Goal: Communication & Community: Share content

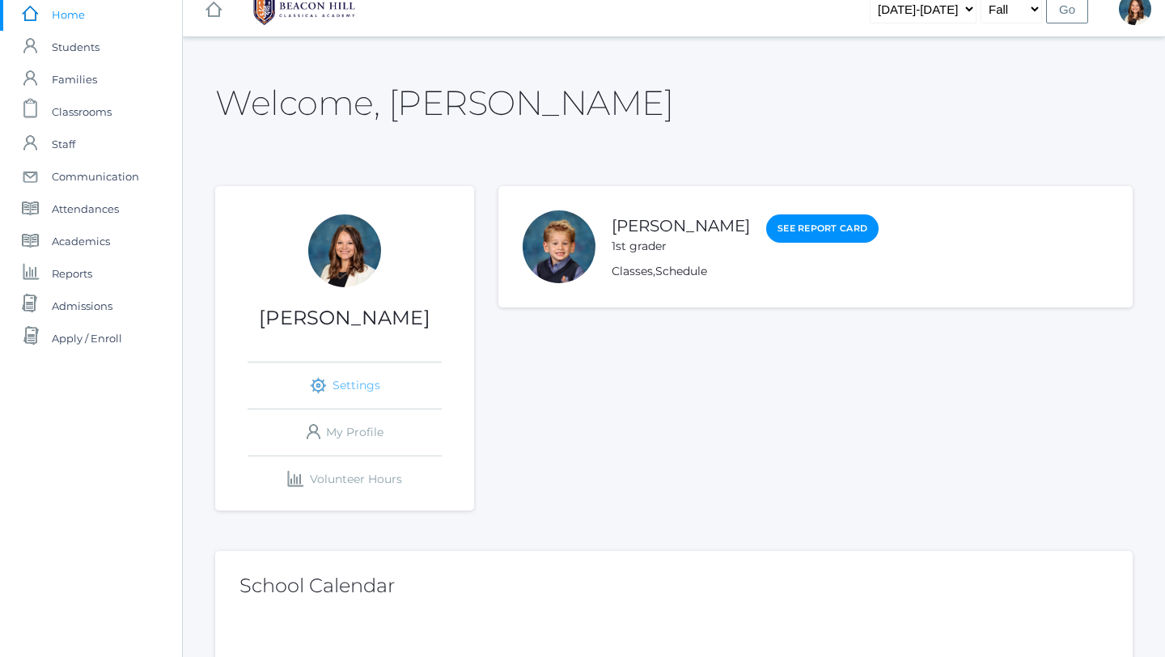
scroll to position [15, 0]
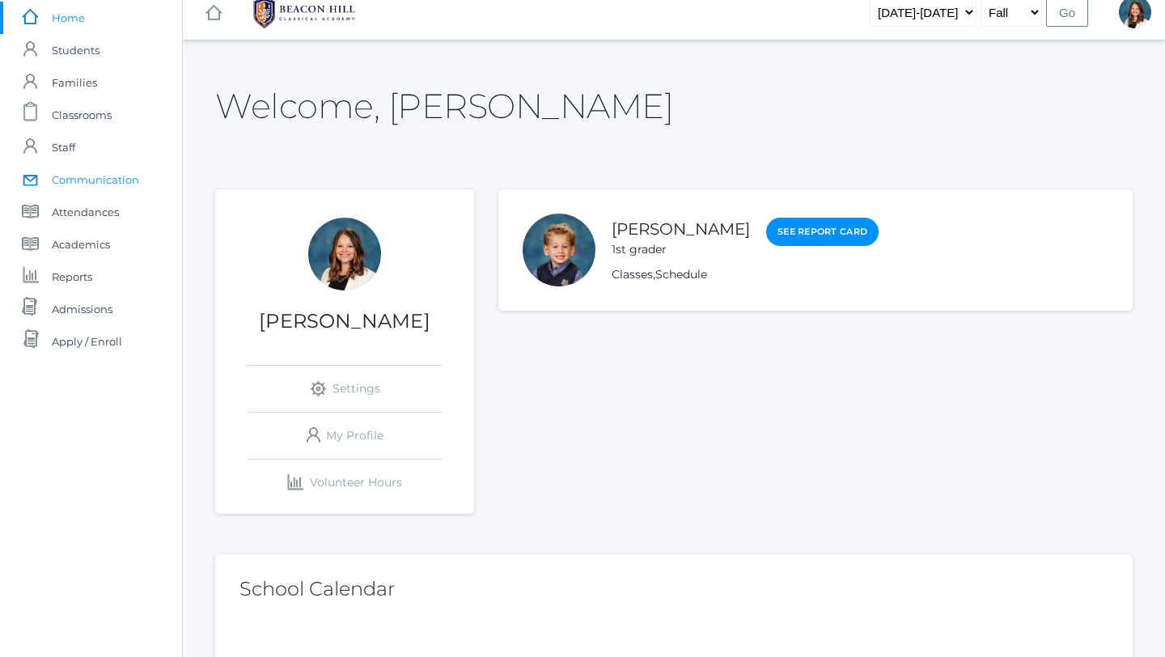
click at [125, 173] on span "Communication" at bounding box center [95, 179] width 87 height 32
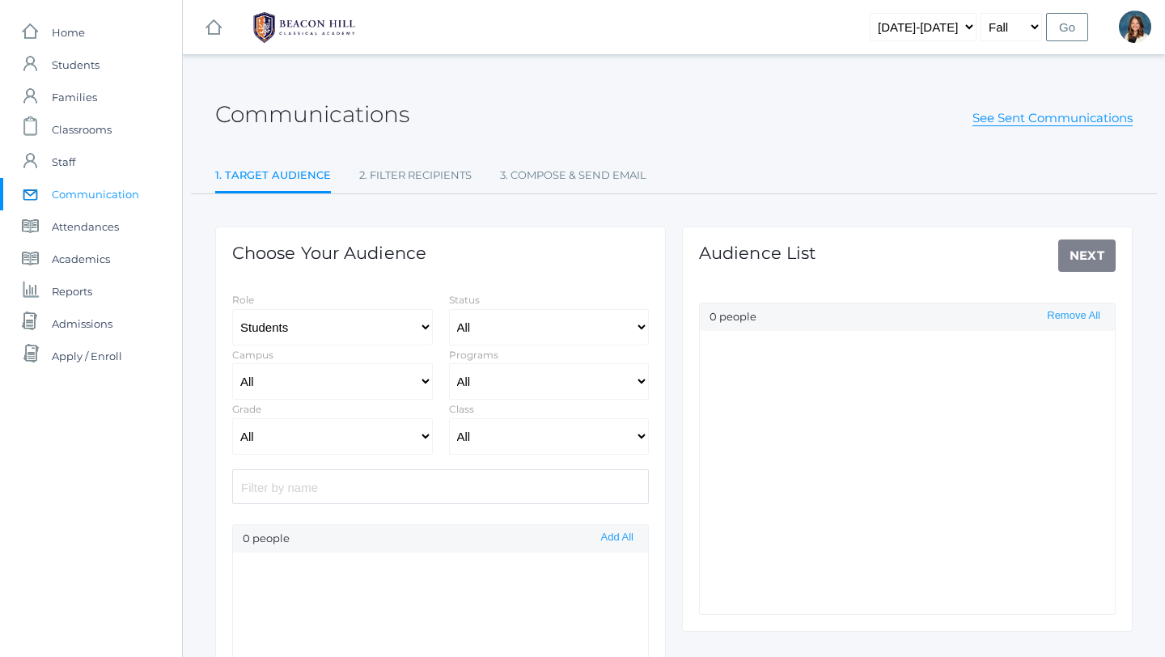
select select "Enrolled"
click at [422, 377] on select "All [GEOGRAPHIC_DATA]" at bounding box center [332, 381] width 201 height 36
select select "lower"
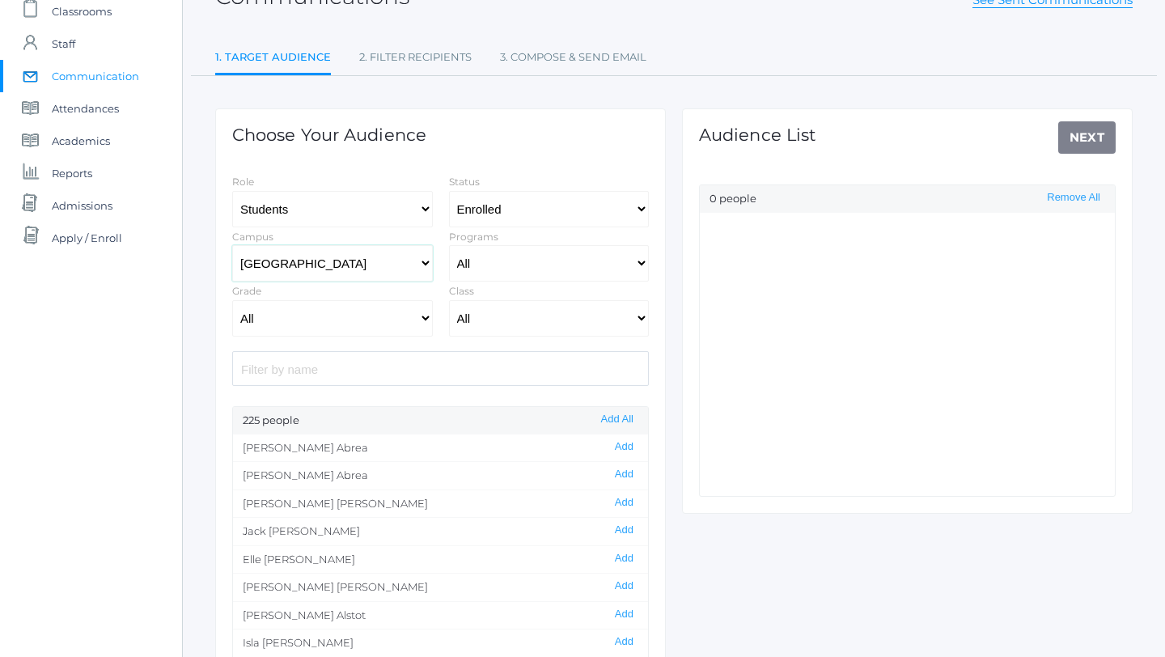
scroll to position [114, 0]
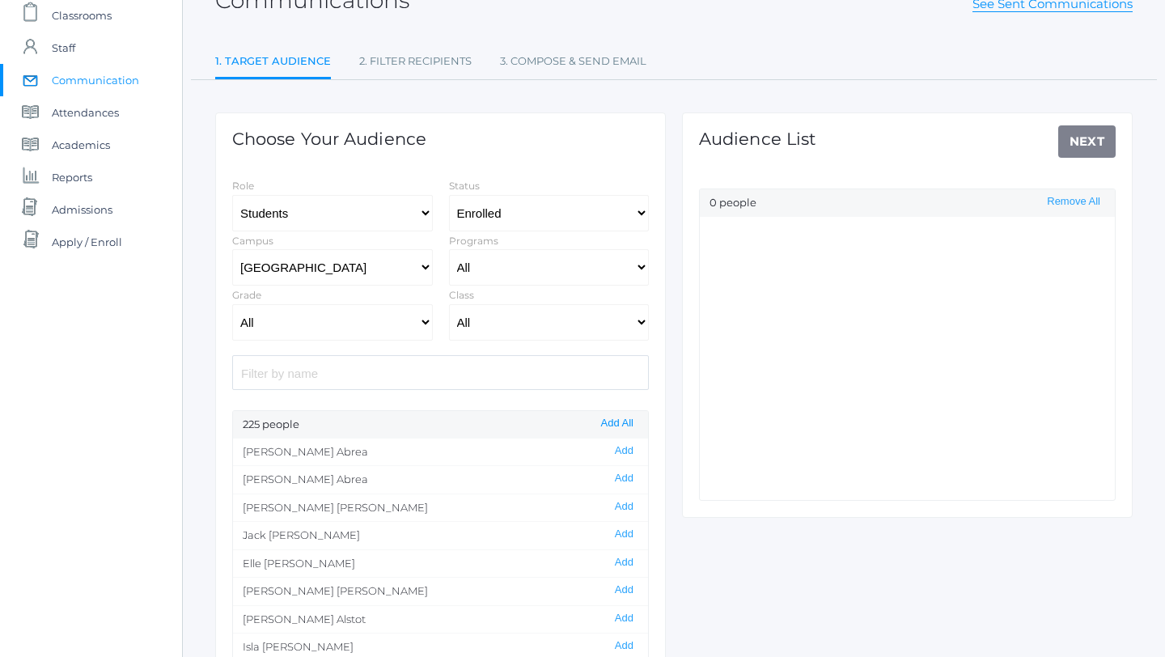
click at [613, 420] on button "Add All" at bounding box center [617, 424] width 42 height 14
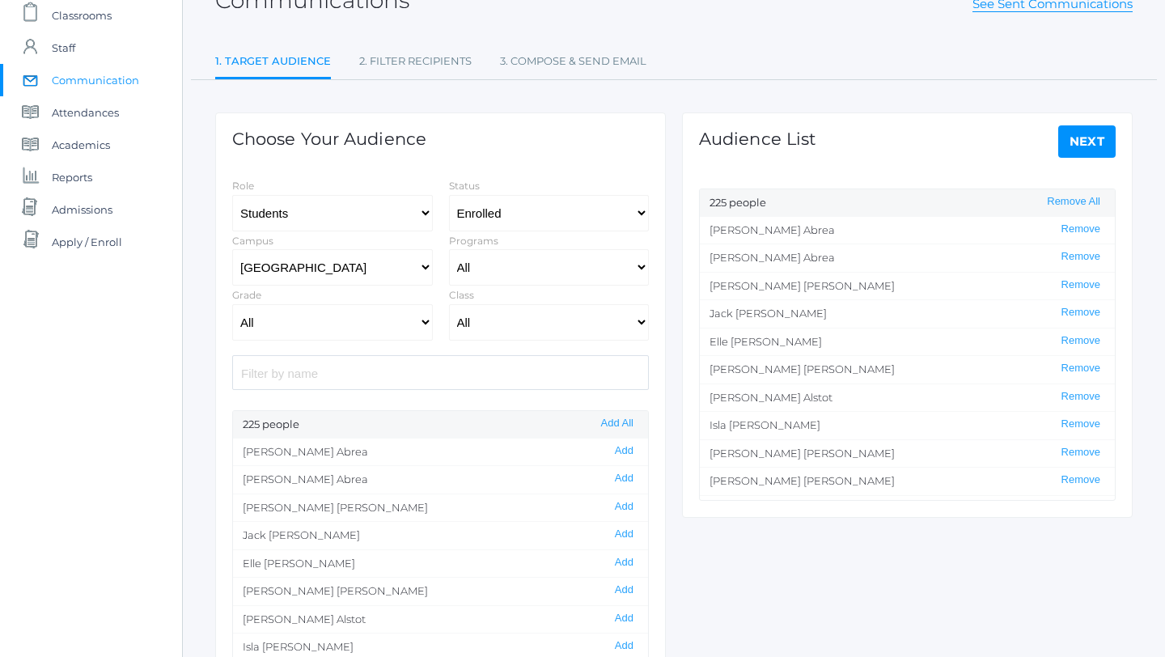
click at [935, 142] on link "Next" at bounding box center [1087, 141] width 58 height 32
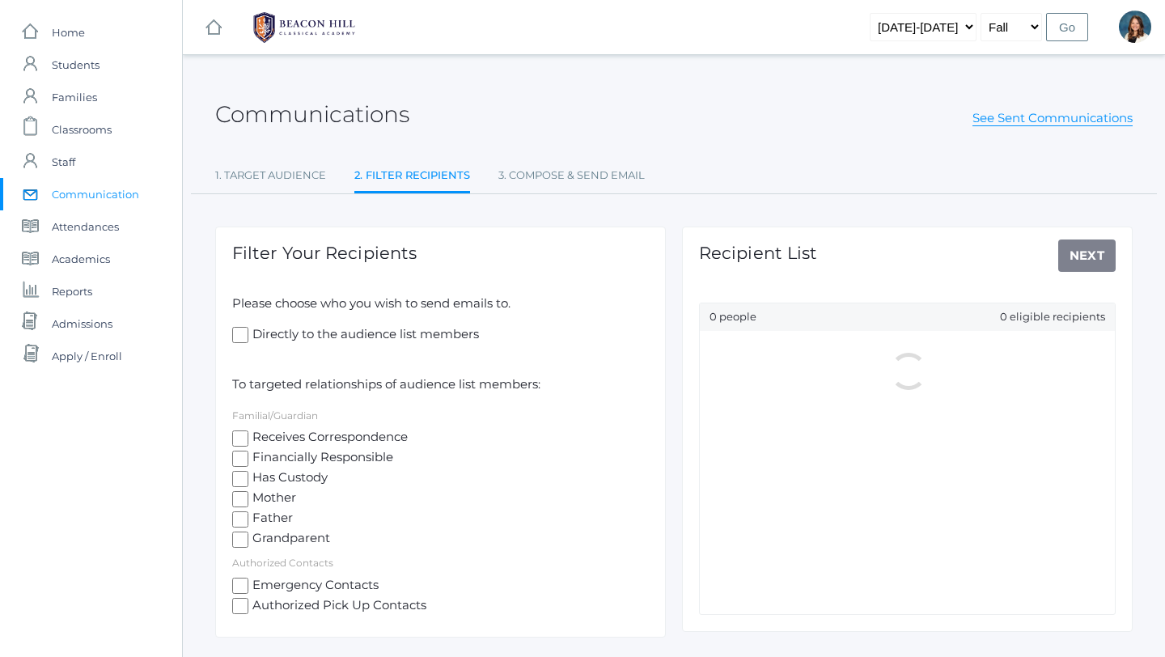
click at [242, 435] on input "Receives Correspondence" at bounding box center [240, 438] width 16 height 16
checkbox input "true"
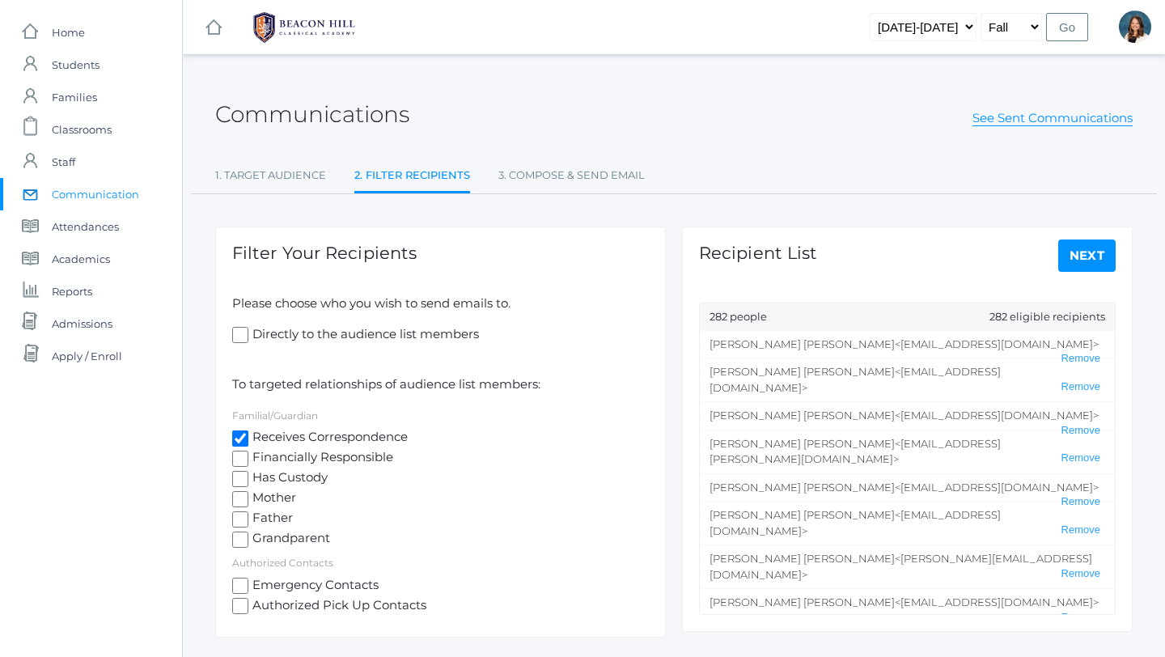
click at [935, 257] on link "Next" at bounding box center [1087, 256] width 58 height 32
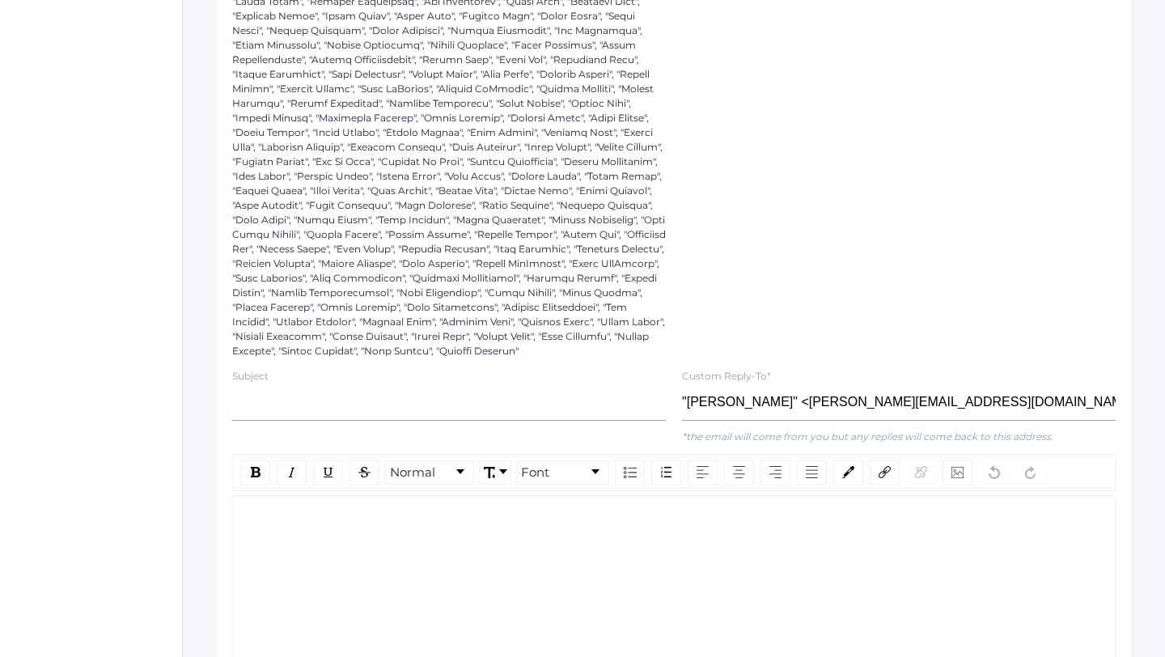
scroll to position [977, 0]
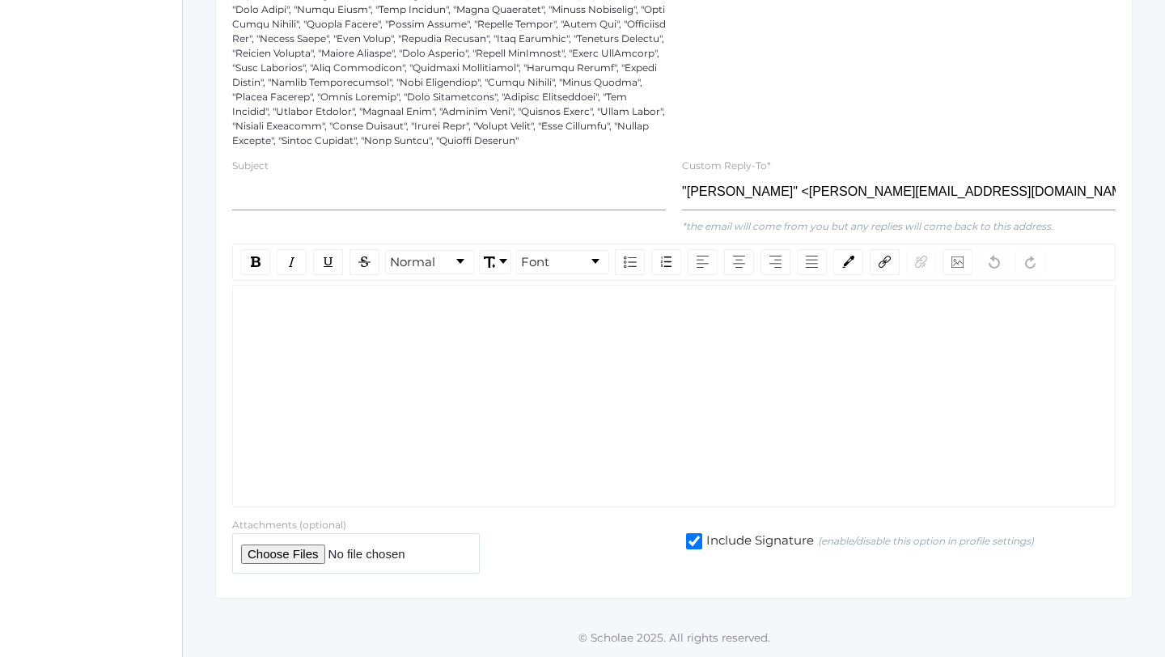
click at [286, 325] on div "rdw-wrapper" at bounding box center [674, 396] width 884 height 223
click at [262, 192] on input "text" at bounding box center [449, 192] width 434 height 36
click at [254, 193] on input "Text-EM all" at bounding box center [449, 192] width 434 height 36
click at [315, 190] on input "TEXT-EM all" at bounding box center [449, 192] width 434 height 36
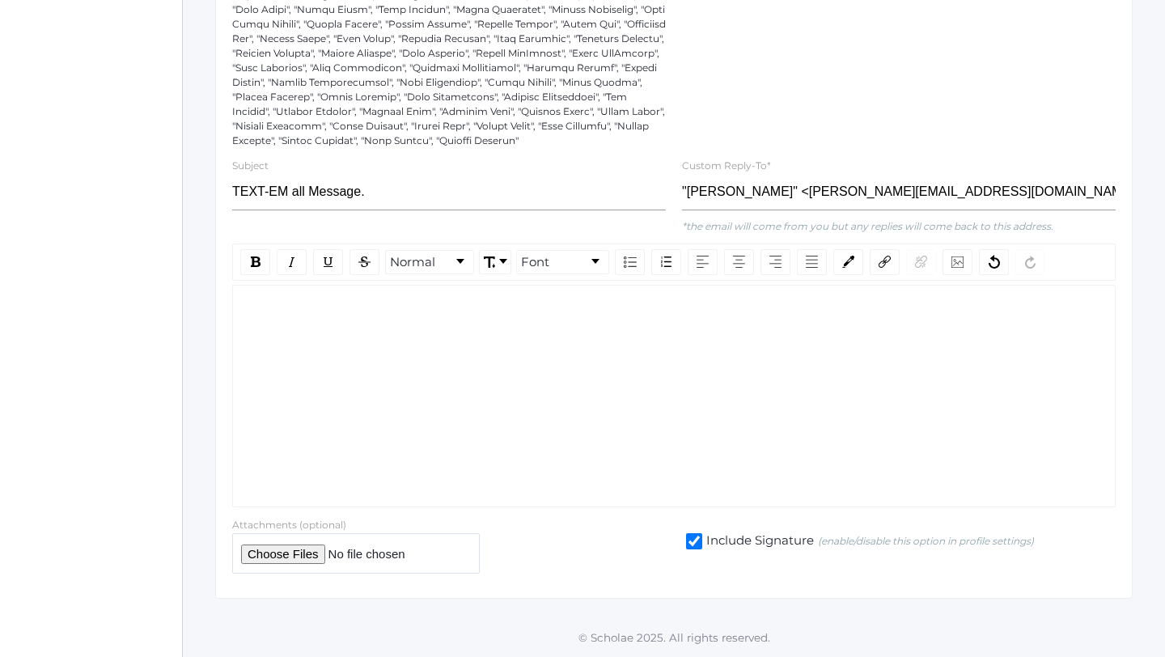
click at [264, 297] on div "rdw-wrapper" at bounding box center [674, 396] width 884 height 223
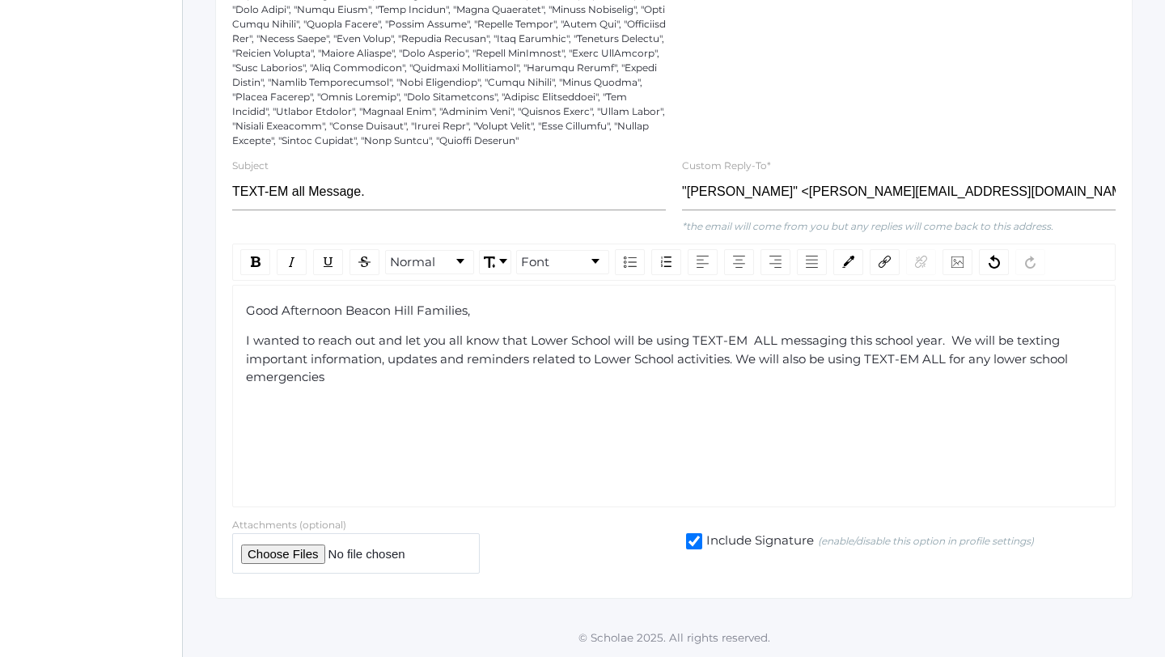
click at [740, 365] on span "I wanted to reach out and let you all know that Lower School will be using TEXT…" at bounding box center [658, 359] width 825 height 52
click at [454, 382] on div "I wanted to reach out and let you all know that Lower School will be using TEXT…" at bounding box center [674, 359] width 857 height 55
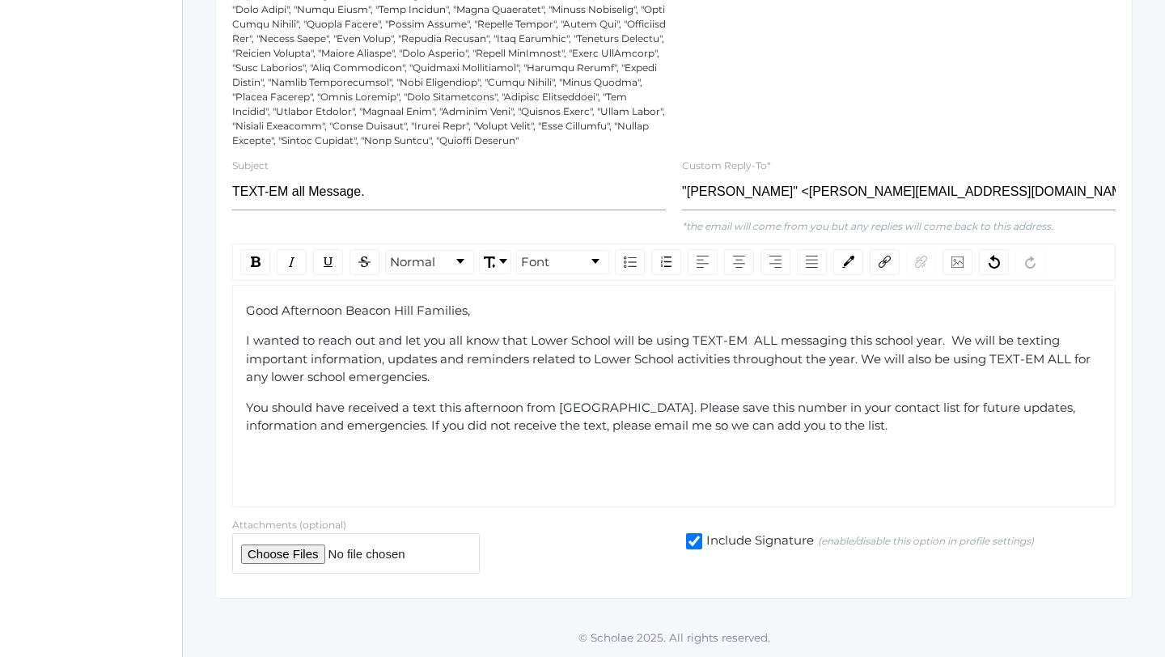
click at [345, 312] on span "Good Afternoon Beacon Hill Families," at bounding box center [358, 310] width 224 height 15
click at [531, 343] on span "I wanted to reach out and let you all know that Lower School will be using TEXT…" at bounding box center [670, 359] width 848 height 52
click at [764, 341] on span "I wanted to reach out and let you all know that [GEOGRAPHIC_DATA] will be using…" at bounding box center [670, 359] width 848 height 52
click at [785, 342] on span "I wanted to reach out and let you all know that [GEOGRAPHIC_DATA] will be using…" at bounding box center [670, 359] width 848 height 52
click at [810, 344] on span "I wanted to reach out and let you all know that [GEOGRAPHIC_DATA] will be using…" at bounding box center [670, 359] width 848 height 52
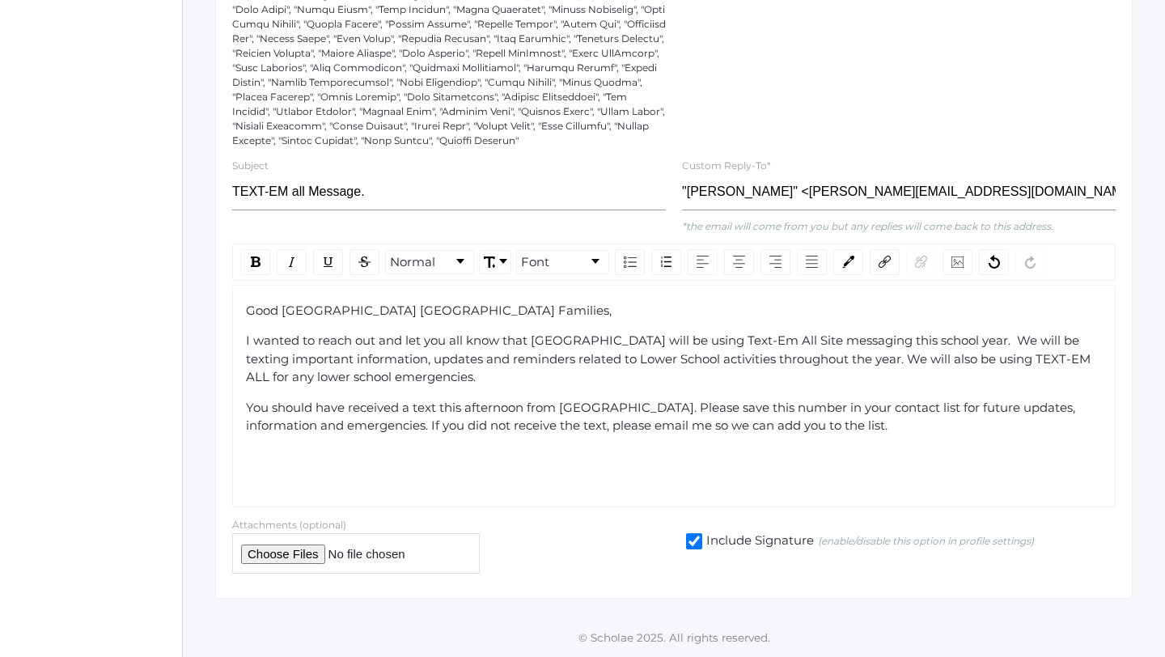
click at [935, 358] on span "I wanted to reach out and let you all know that [GEOGRAPHIC_DATA] will be using…" at bounding box center [670, 359] width 848 height 52
click at [935, 354] on span "I wanted to reach out and let you all know that [GEOGRAPHIC_DATA] will be using…" at bounding box center [667, 359] width 842 height 52
click at [269, 379] on span "I wanted to reach out and let you all know that [GEOGRAPHIC_DATA] will be using…" at bounding box center [668, 359] width 844 height 52
click at [897, 425] on div "You should have received a text this afternoon from [GEOGRAPHIC_DATA]. Please s…" at bounding box center [674, 417] width 857 height 36
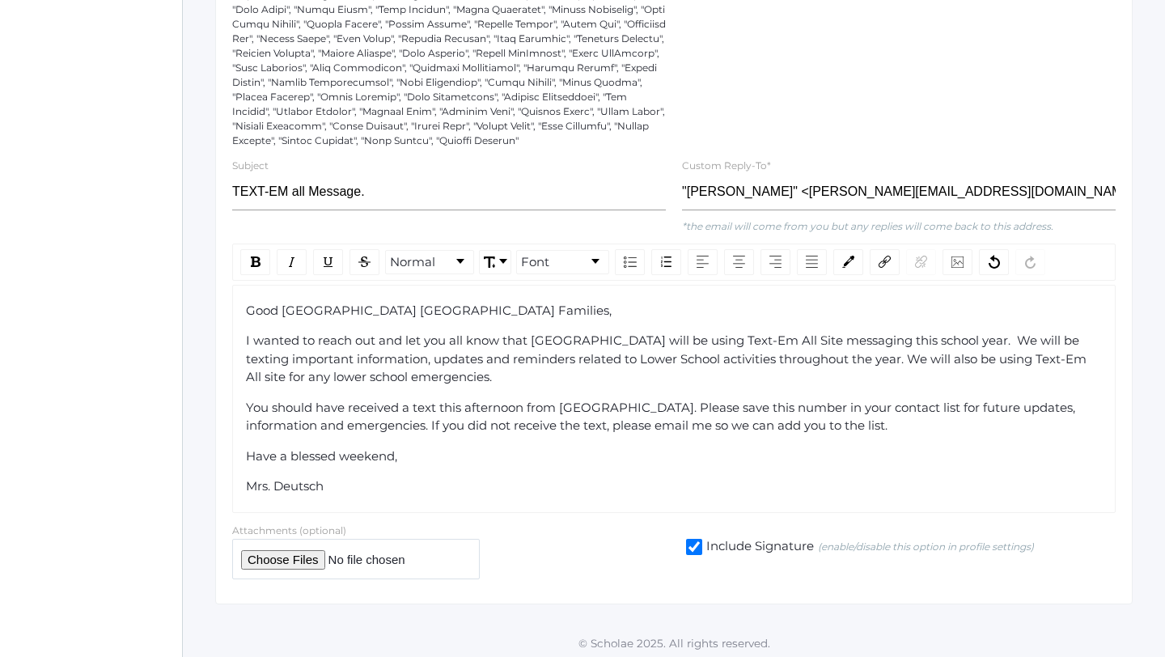
click at [787, 343] on span "I wanted to reach out and let you all know that [GEOGRAPHIC_DATA] will be using…" at bounding box center [668, 359] width 844 height 52
click at [935, 359] on span "I wanted to reach out and let you all know that [GEOGRAPHIC_DATA] will be using…" at bounding box center [668, 359] width 844 height 52
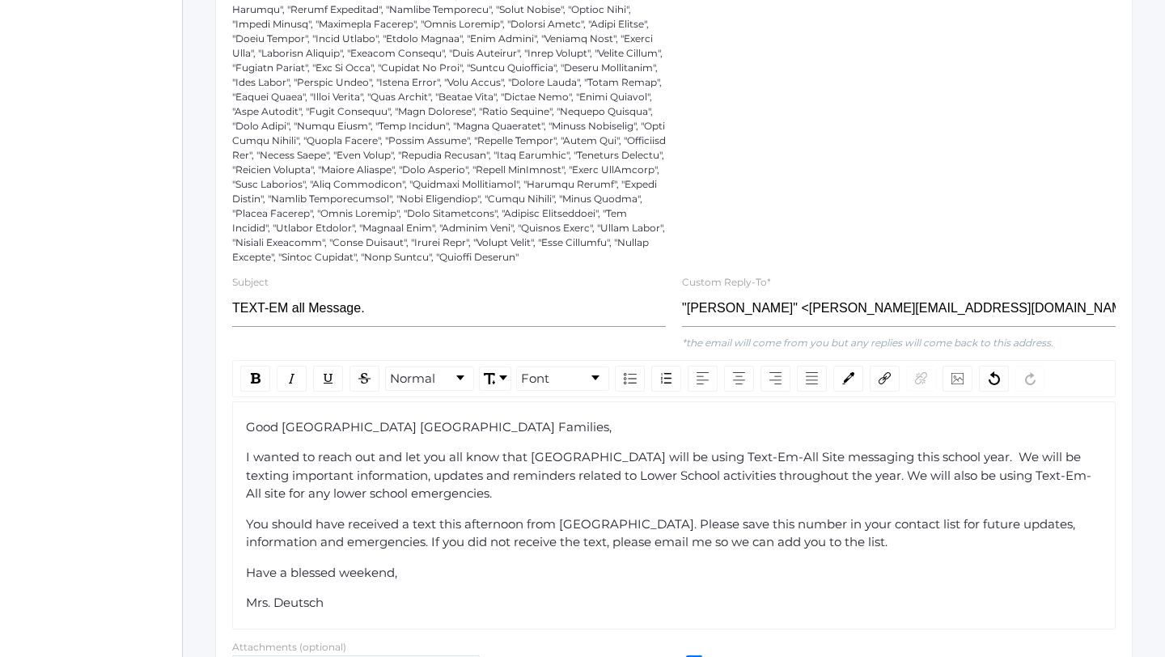
scroll to position [858, 0]
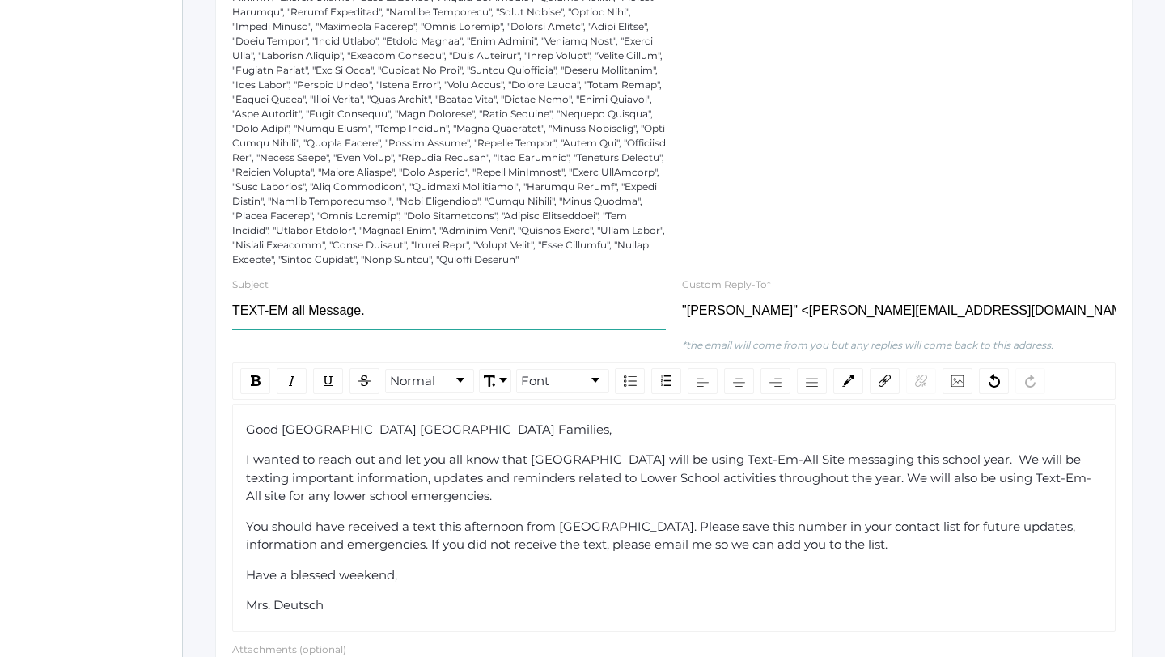
click at [290, 311] on input "TEXT-EM all Message." at bounding box center [449, 311] width 434 height 36
click at [292, 309] on input "Text-Em-all Message." at bounding box center [449, 311] width 434 height 36
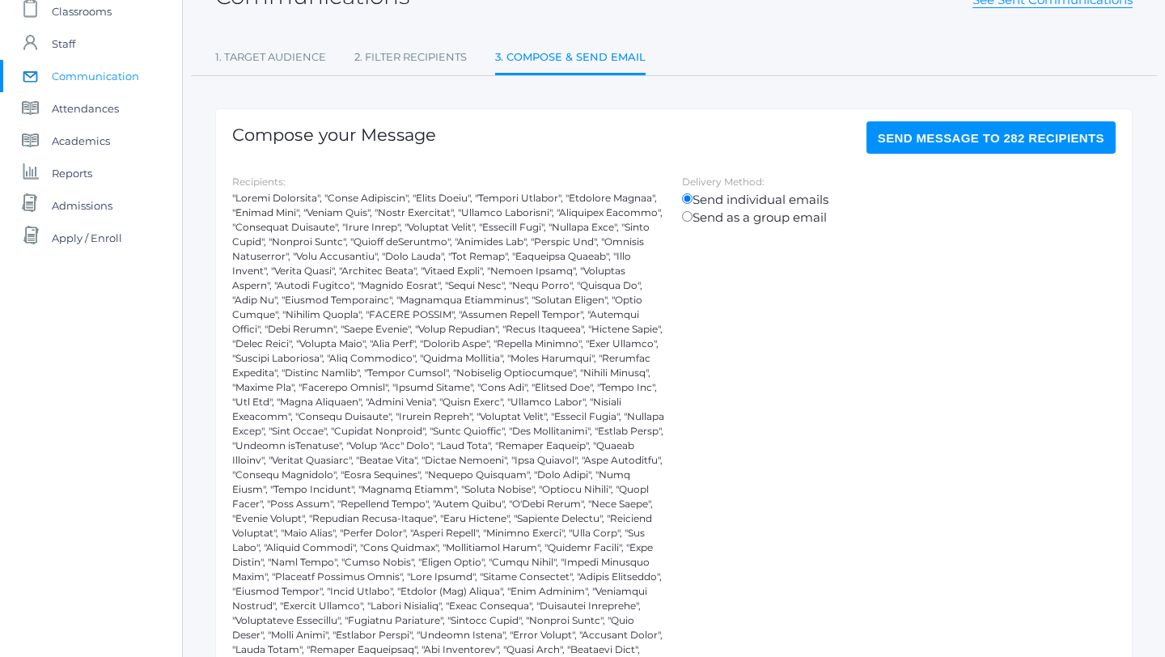
scroll to position [0, 0]
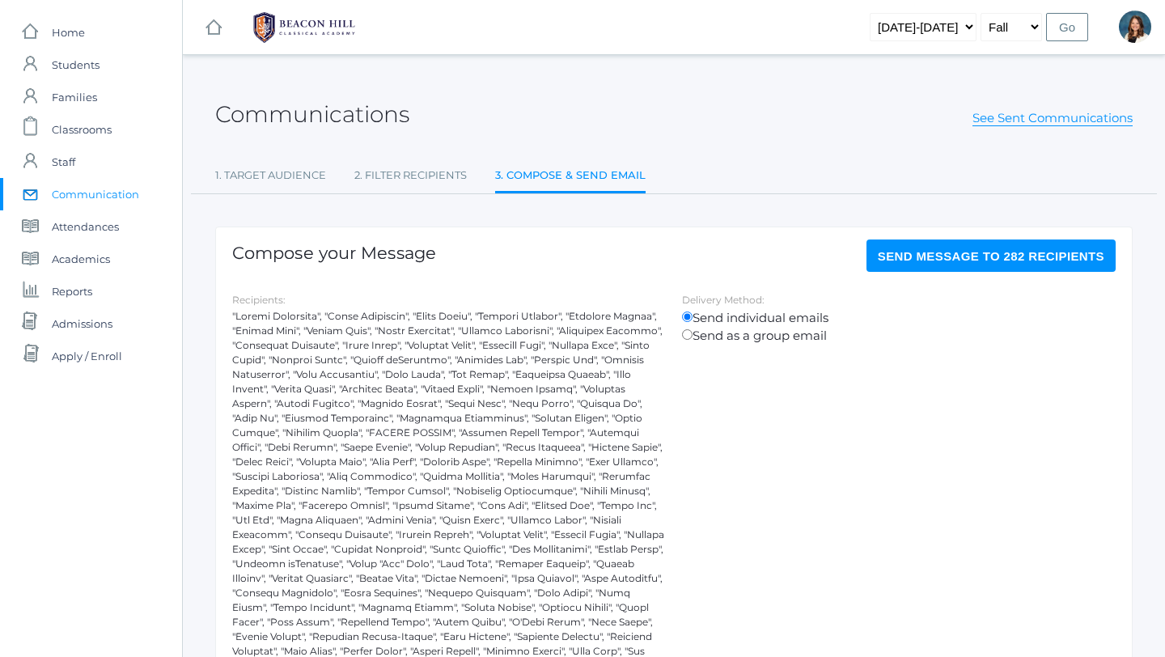
type input "Text-Em-All Message."
click at [935, 260] on span "Send Message to 282 recipients" at bounding box center [991, 256] width 227 height 14
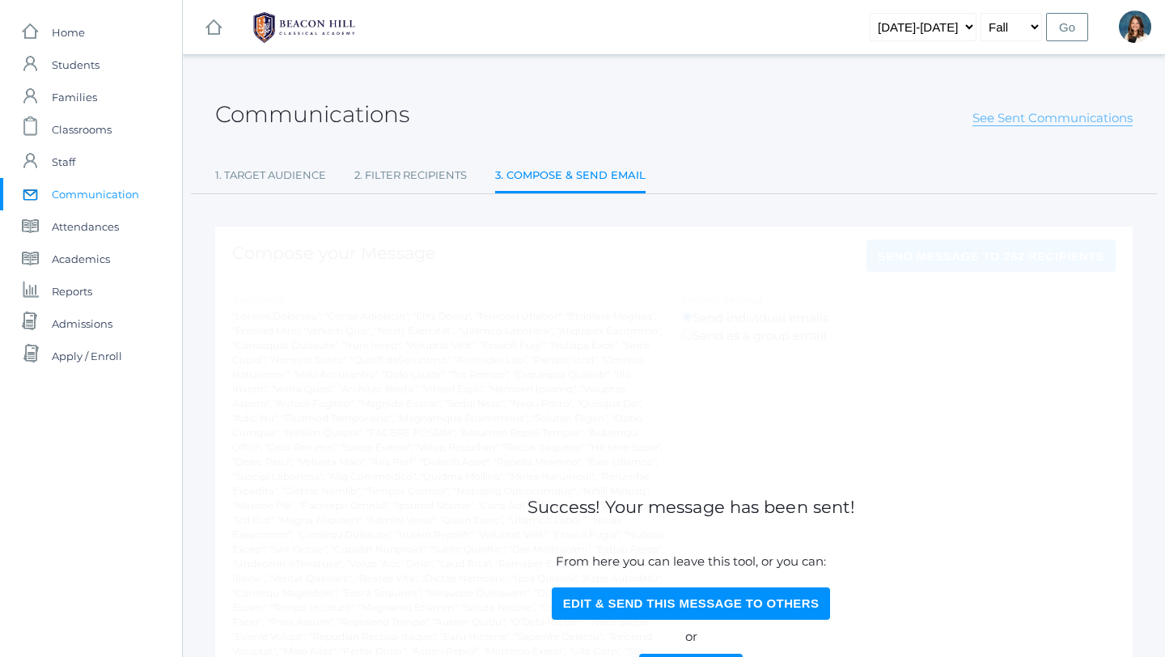
click at [935, 119] on link "See Sent Communications" at bounding box center [1053, 118] width 160 height 16
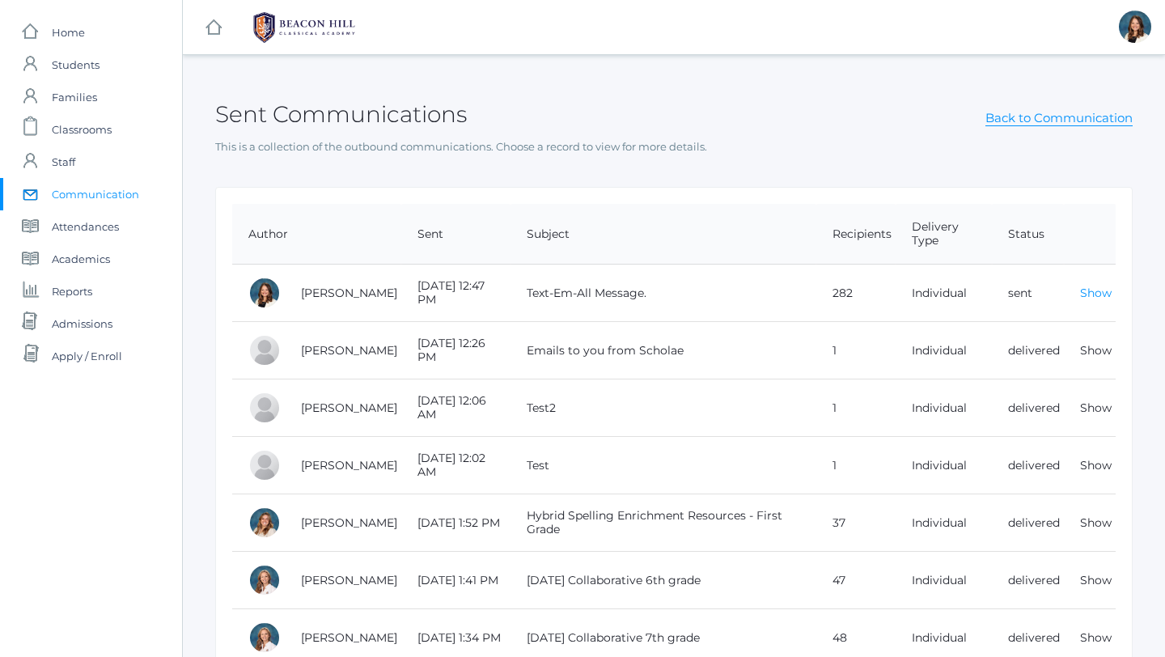
click at [935, 289] on link "Show" at bounding box center [1096, 293] width 32 height 15
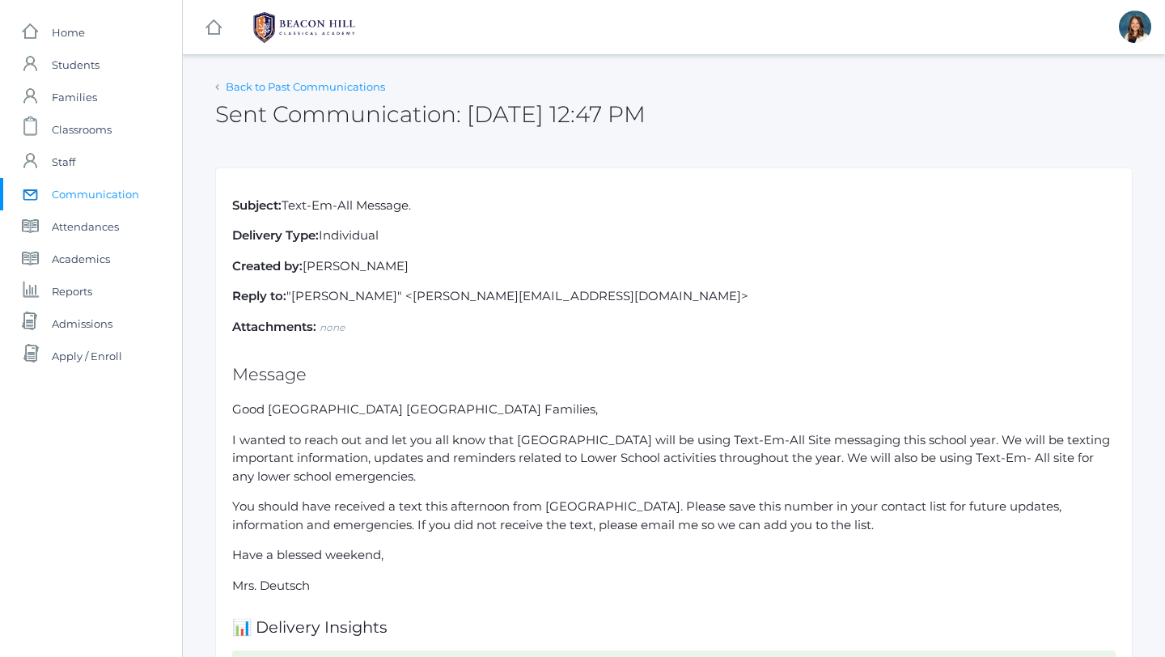
click at [248, 84] on link "Back to Past Communications" at bounding box center [305, 86] width 159 height 13
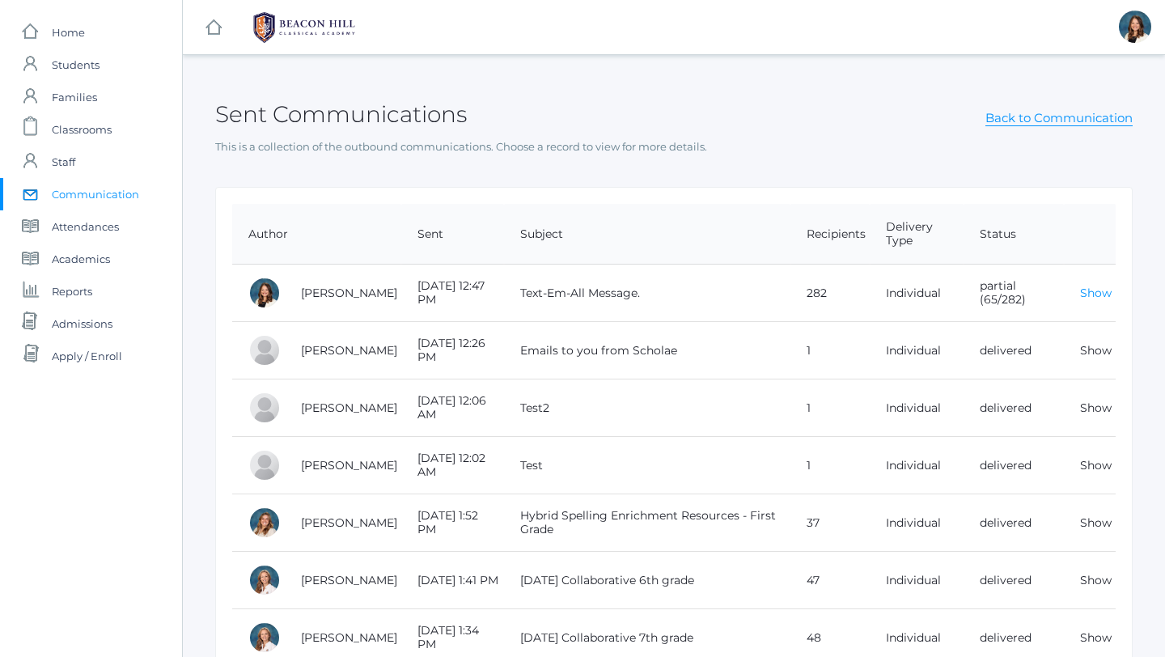
click at [935, 293] on link "Show" at bounding box center [1096, 293] width 32 height 15
